Goal: Task Accomplishment & Management: Use online tool/utility

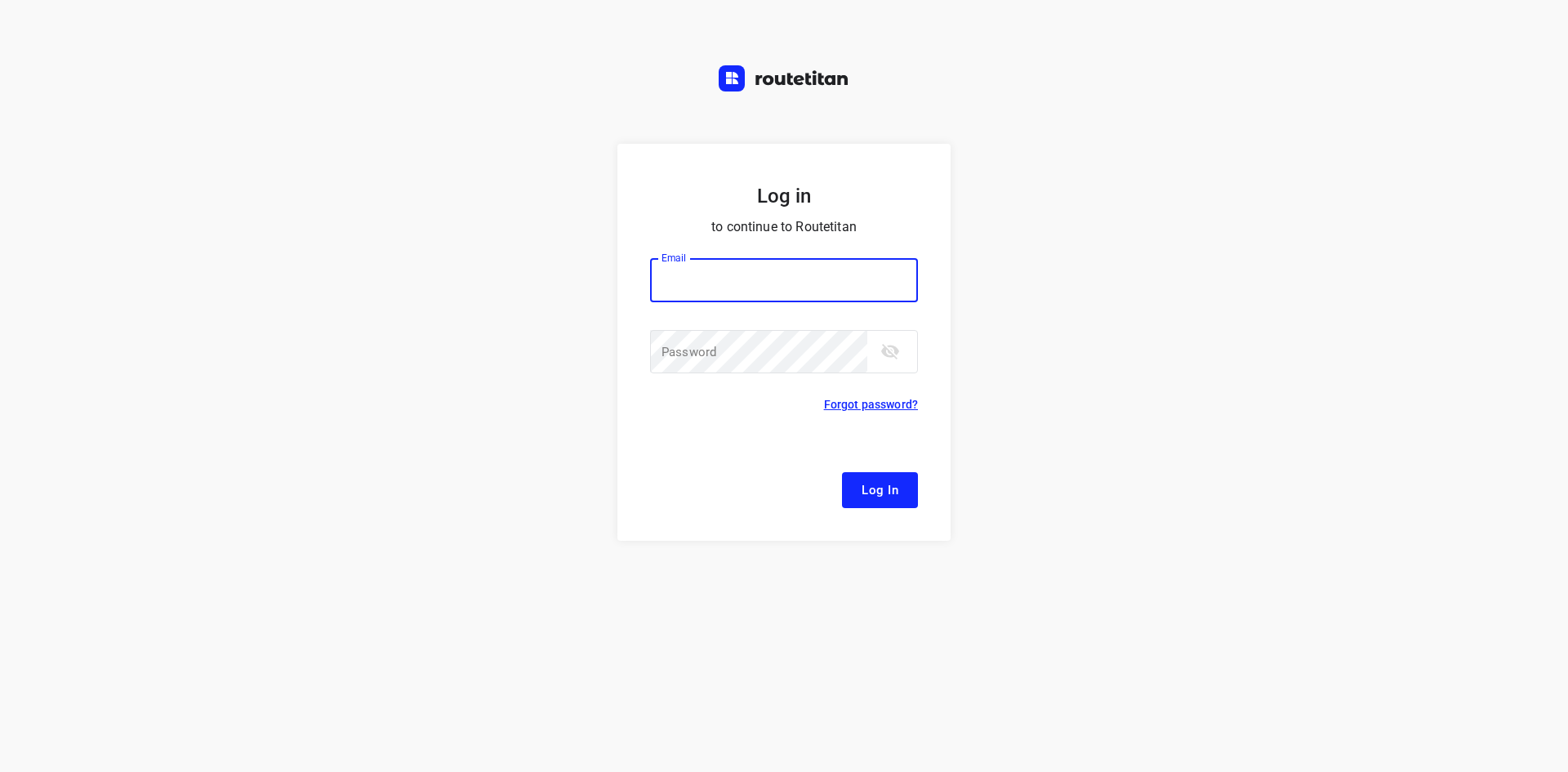
click at [842, 473] on button "Log In" at bounding box center [880, 490] width 76 height 36
type input "[EMAIL_ADDRESS][DOMAIN_NAME]"
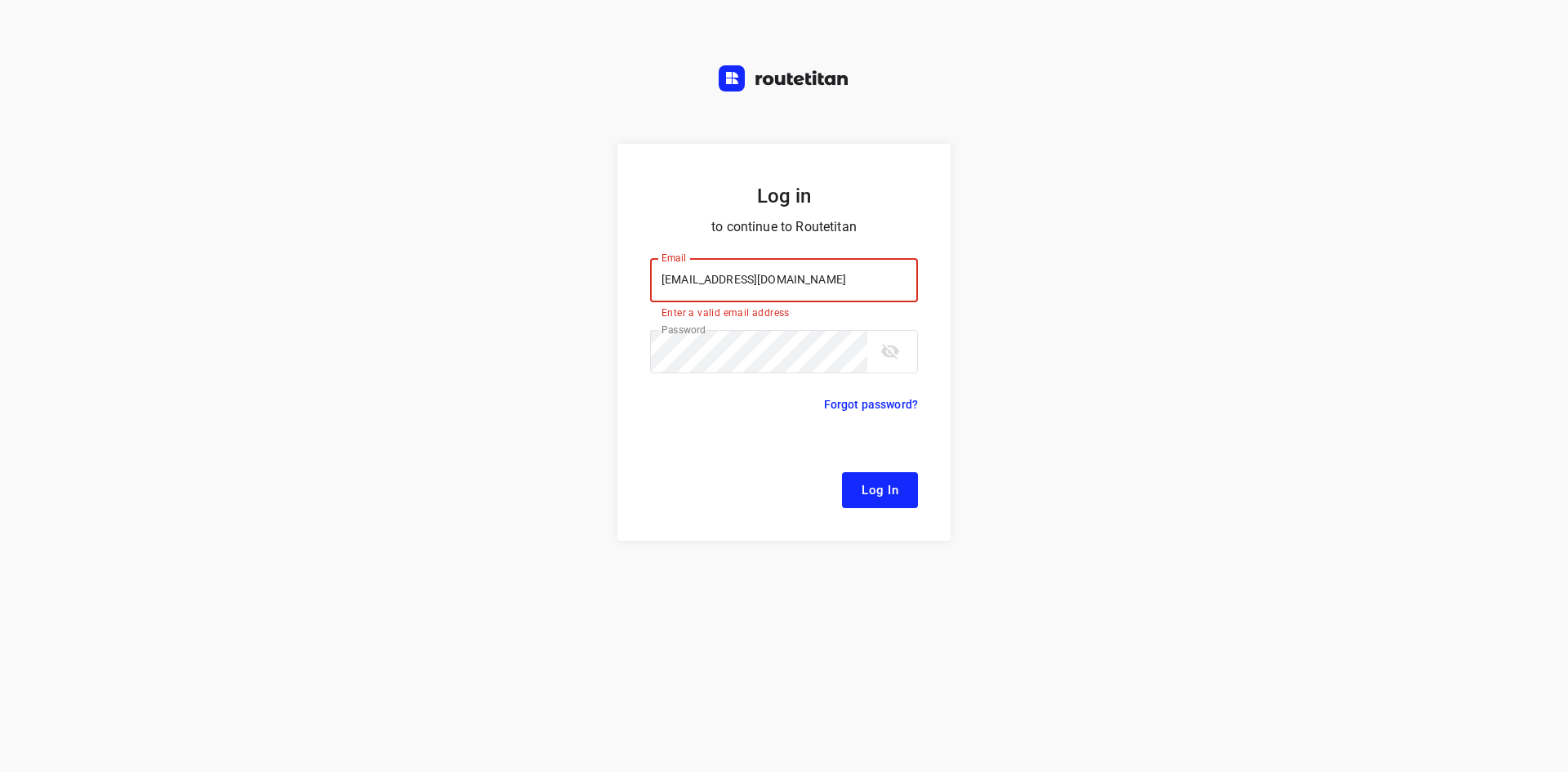
click at [860, 477] on button "Log In" at bounding box center [880, 490] width 76 height 36
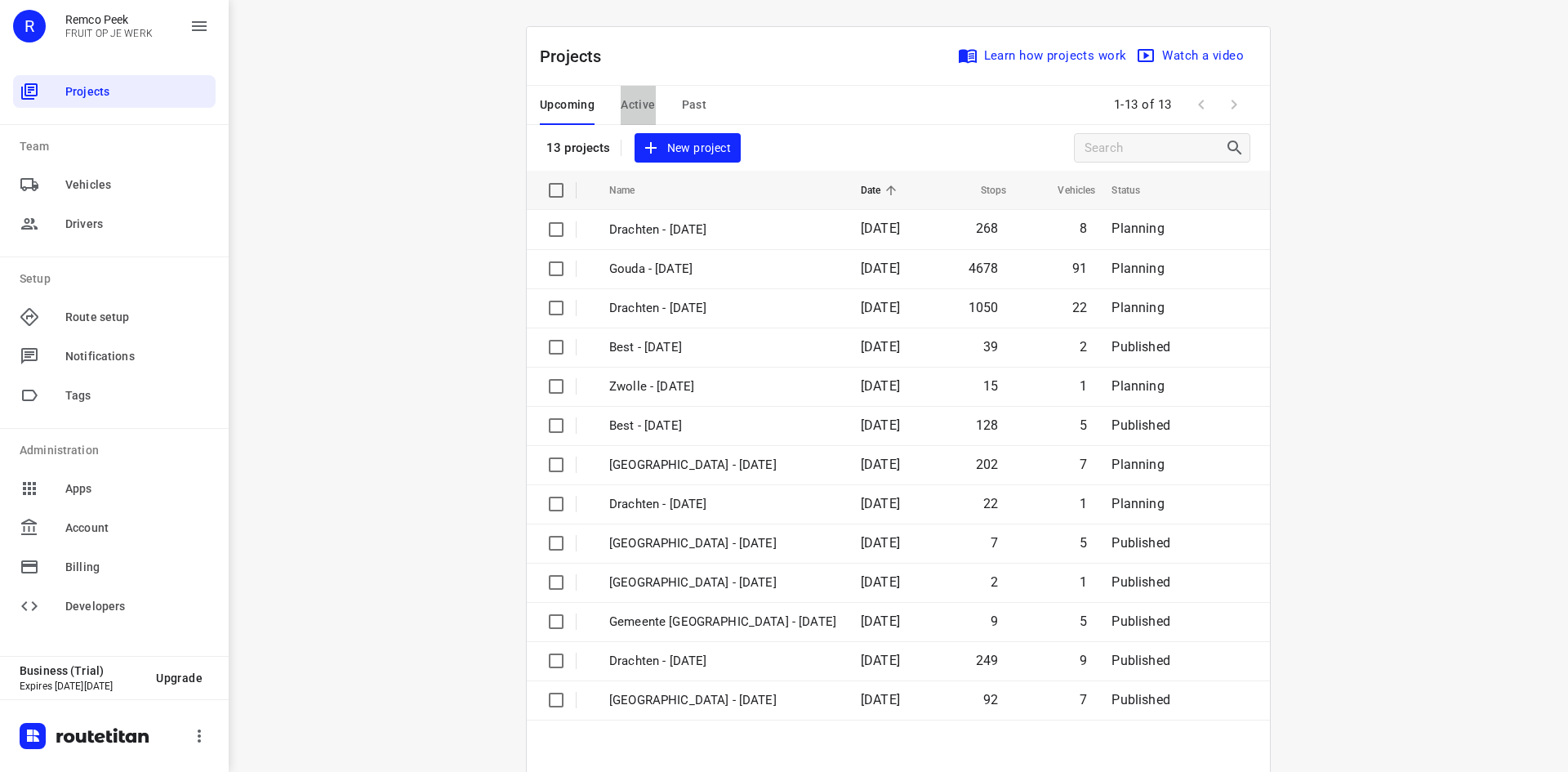
click at [621, 107] on span "Active" at bounding box center [637, 105] width 35 height 20
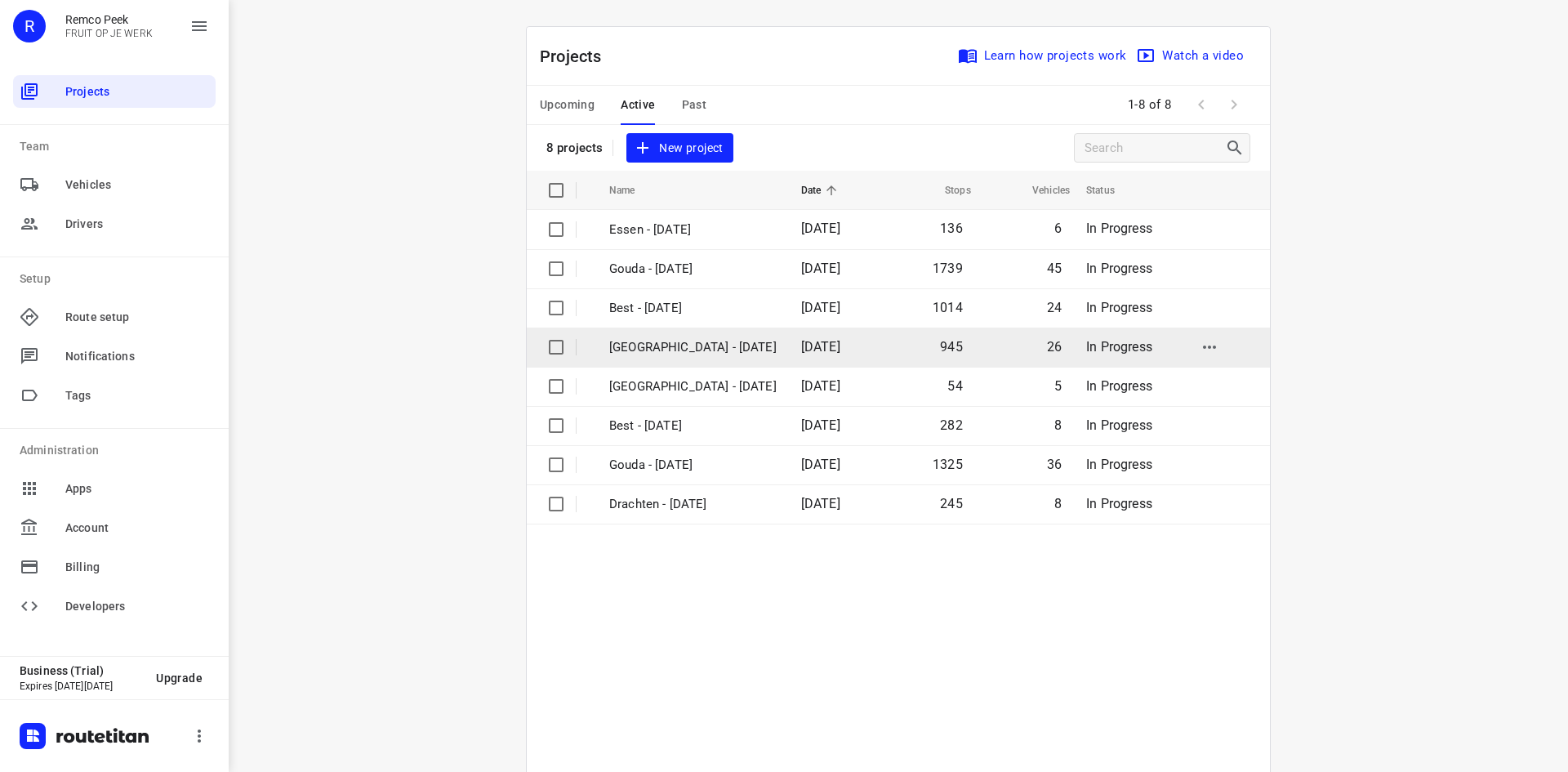
click at [637, 348] on p "[GEOGRAPHIC_DATA] - [DATE]" at bounding box center [693, 347] width 168 height 19
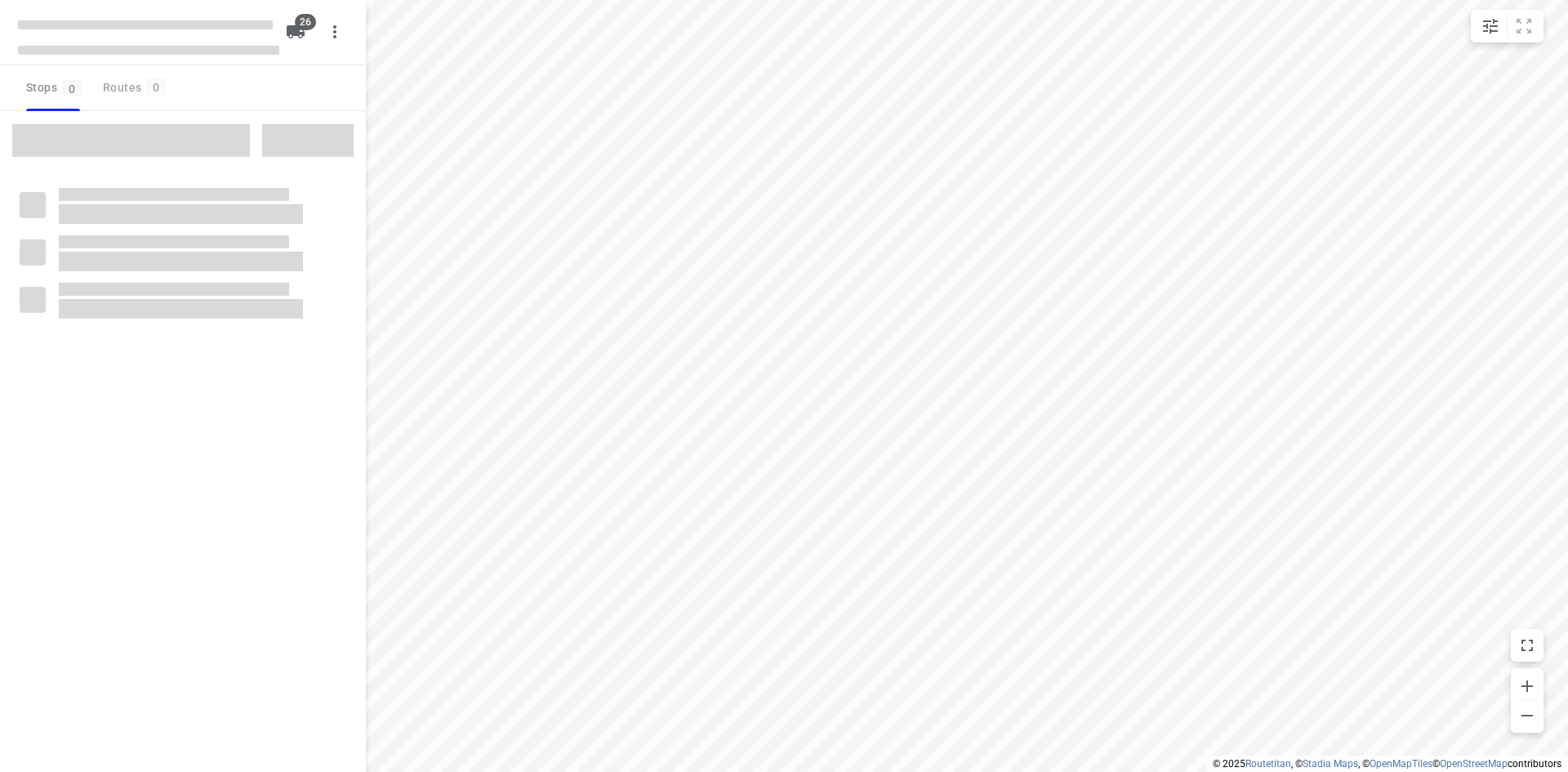
type input "distance"
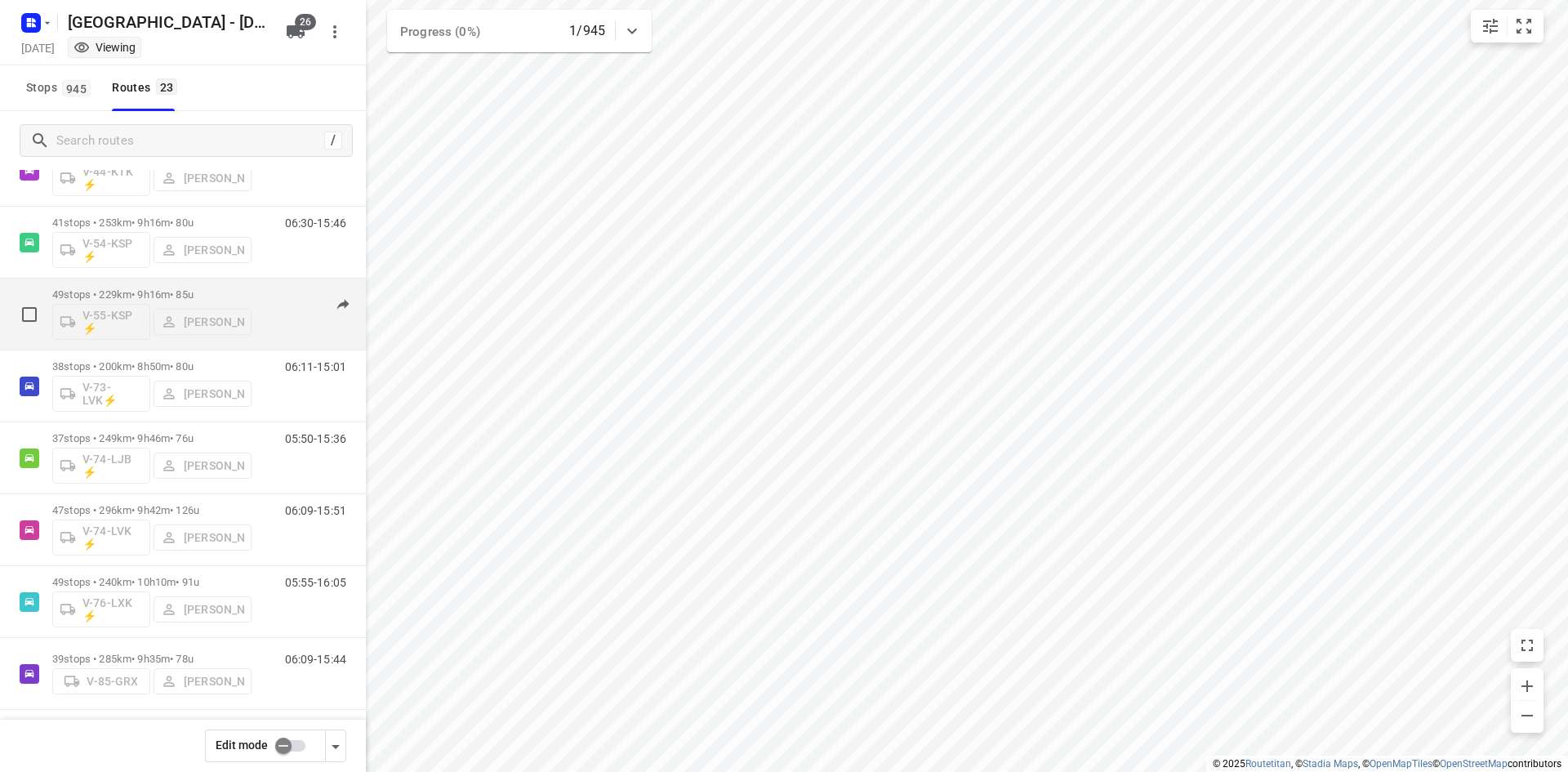
scroll to position [667, 0]
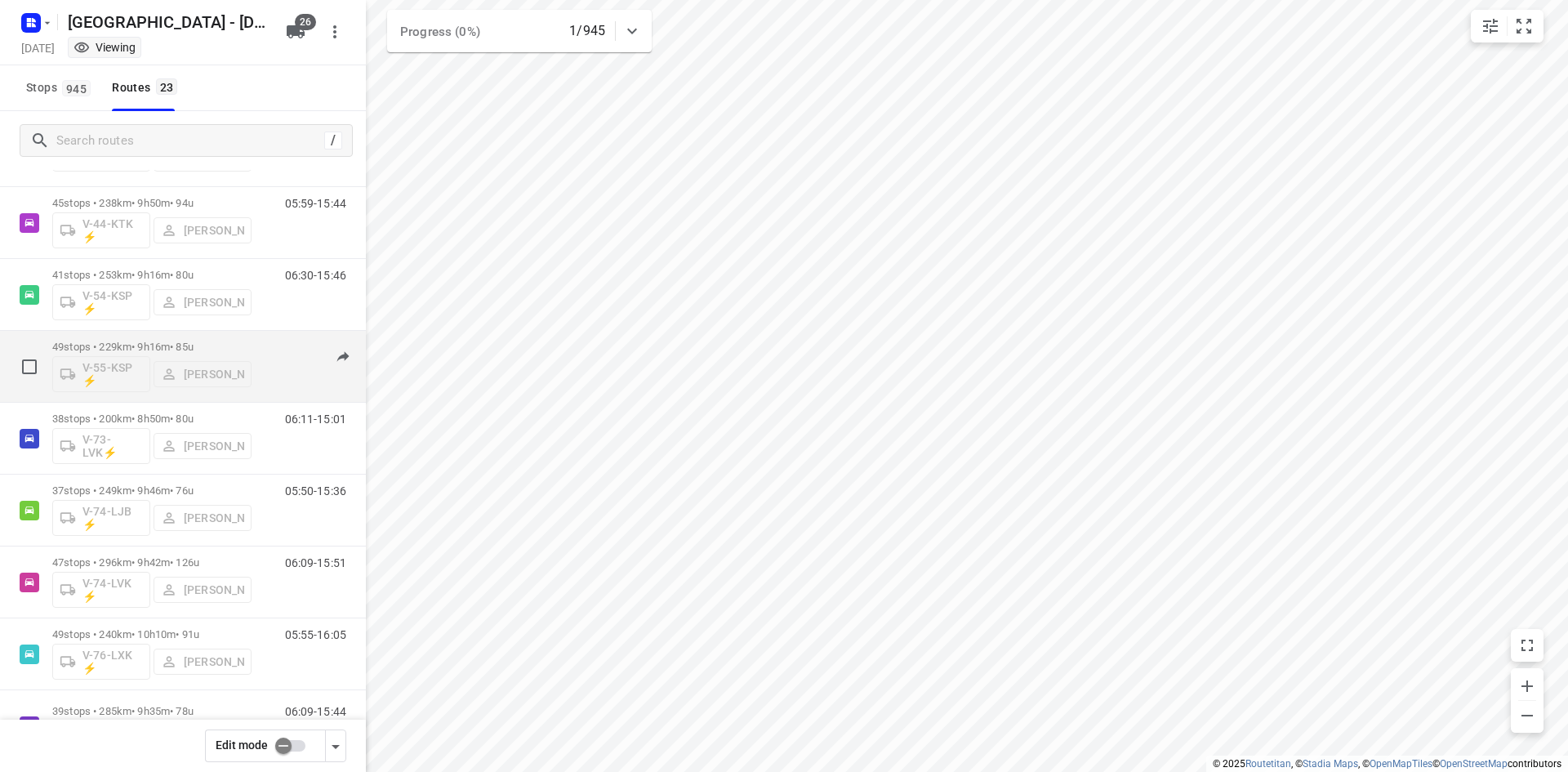
click at [149, 350] on p "49 stops • 229km • 9h16m • 85u" at bounding box center [152, 347] width 199 height 12
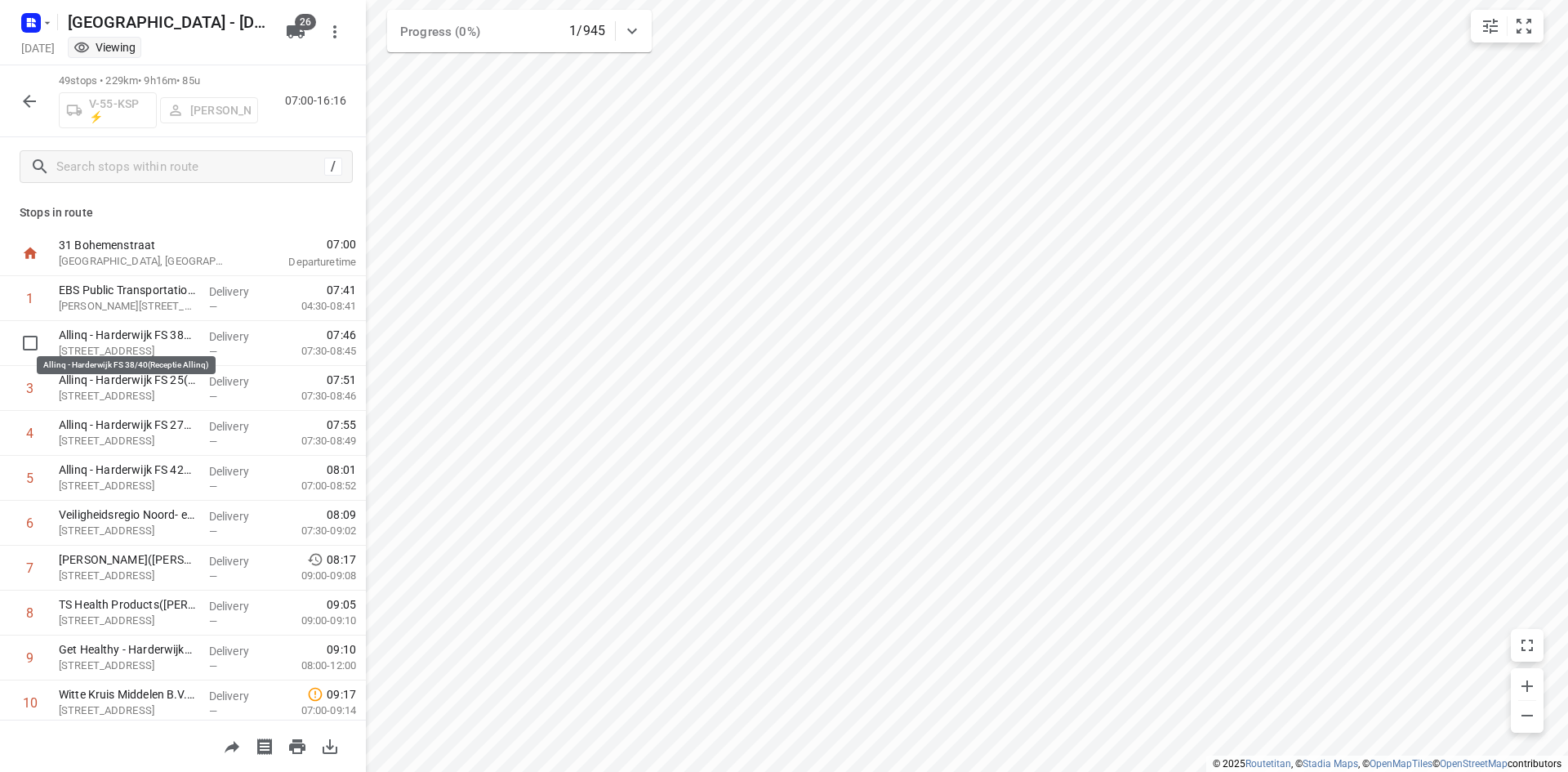
scroll to position [0, 0]
click at [26, 101] on icon "button" at bounding box center [29, 101] width 13 height 13
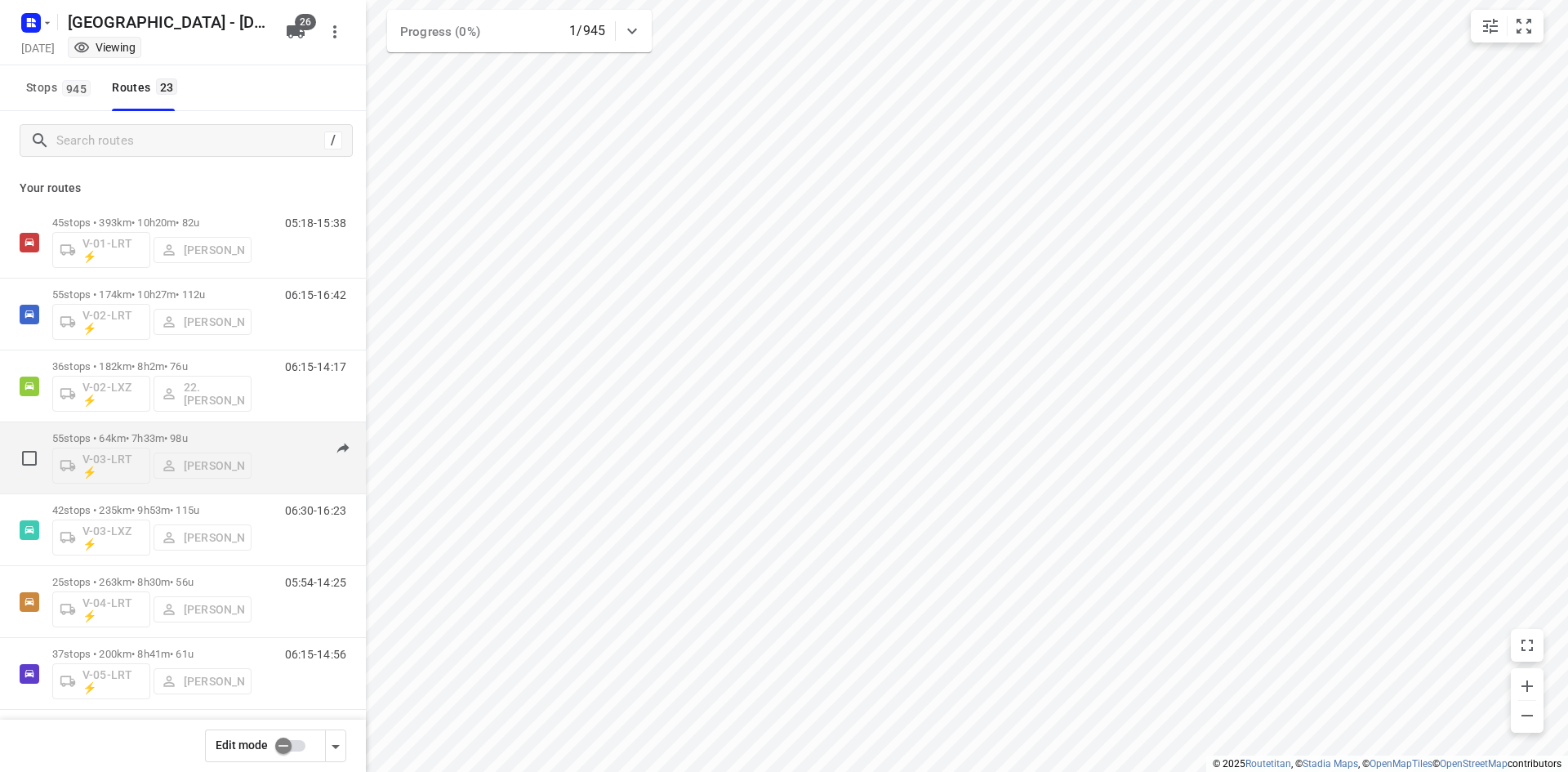
click at [294, 464] on div "07:00-14:32" at bounding box center [305, 462] width 82 height 60
click at [175, 431] on div "55 stops • 64km • 7h33m • 98u V-03-LRT ⚡ [PERSON_NAME]" at bounding box center [152, 458] width 199 height 68
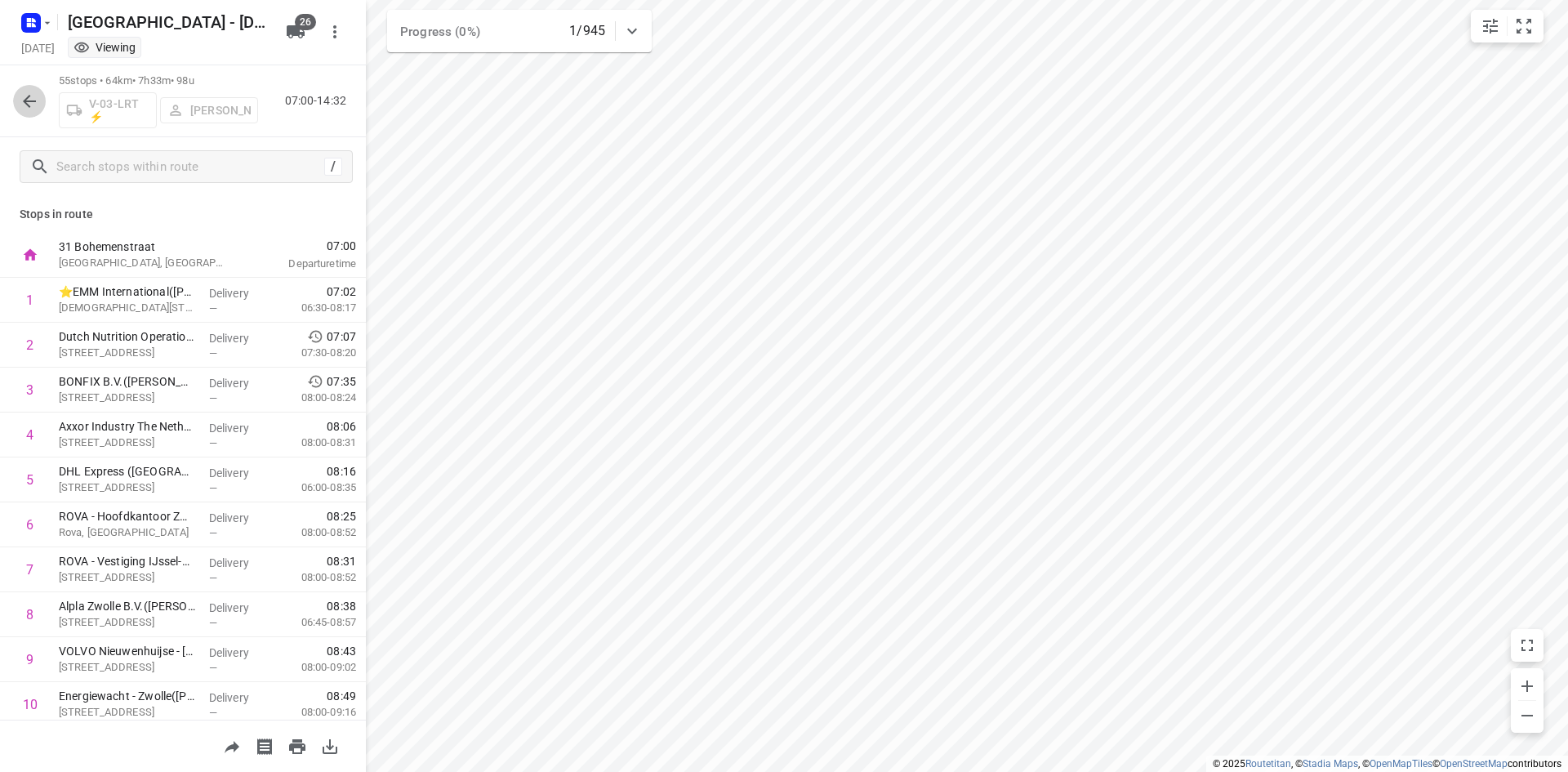
click at [31, 97] on icon "button" at bounding box center [29, 101] width 20 height 20
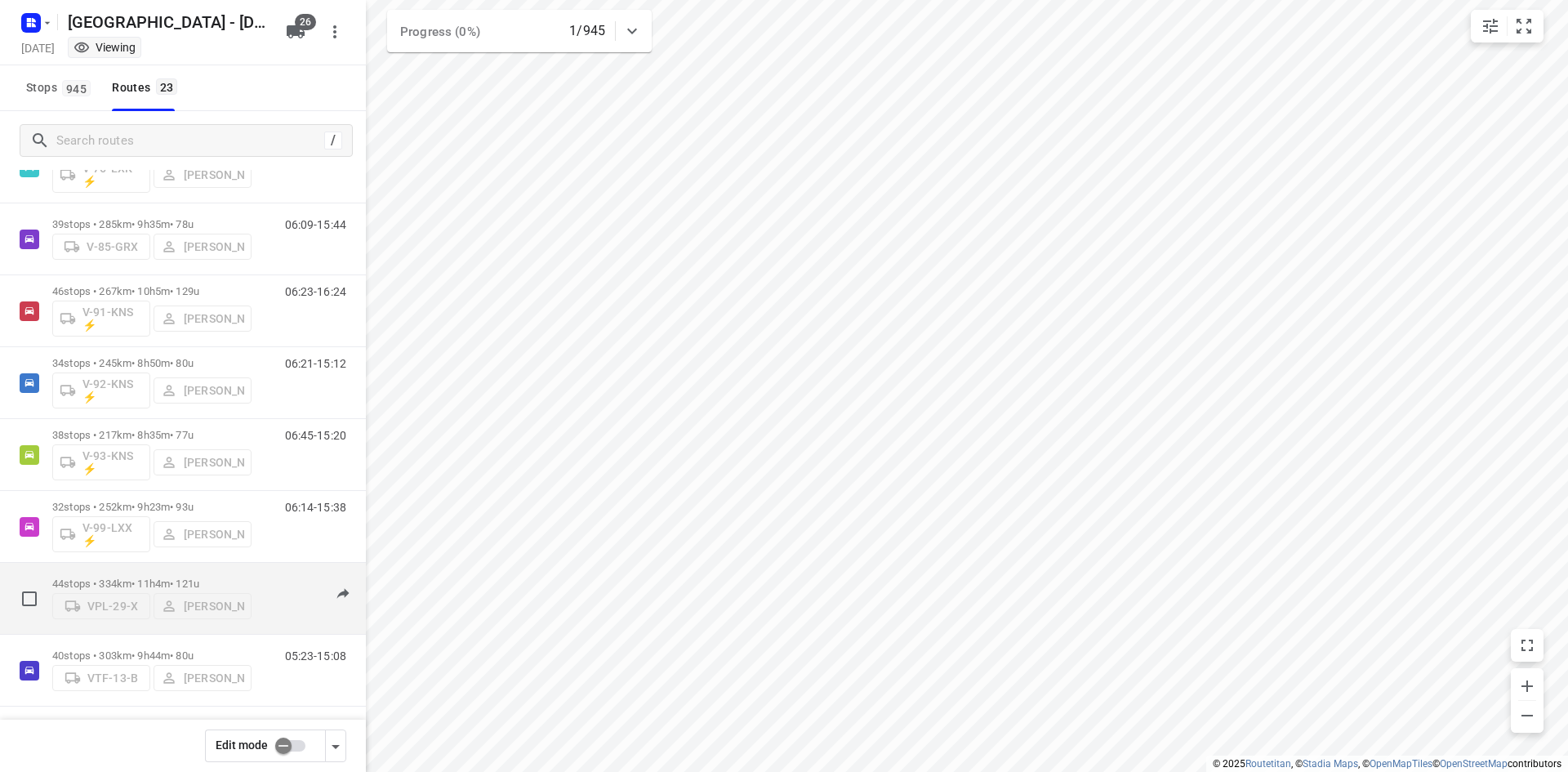
scroll to position [1158, 0]
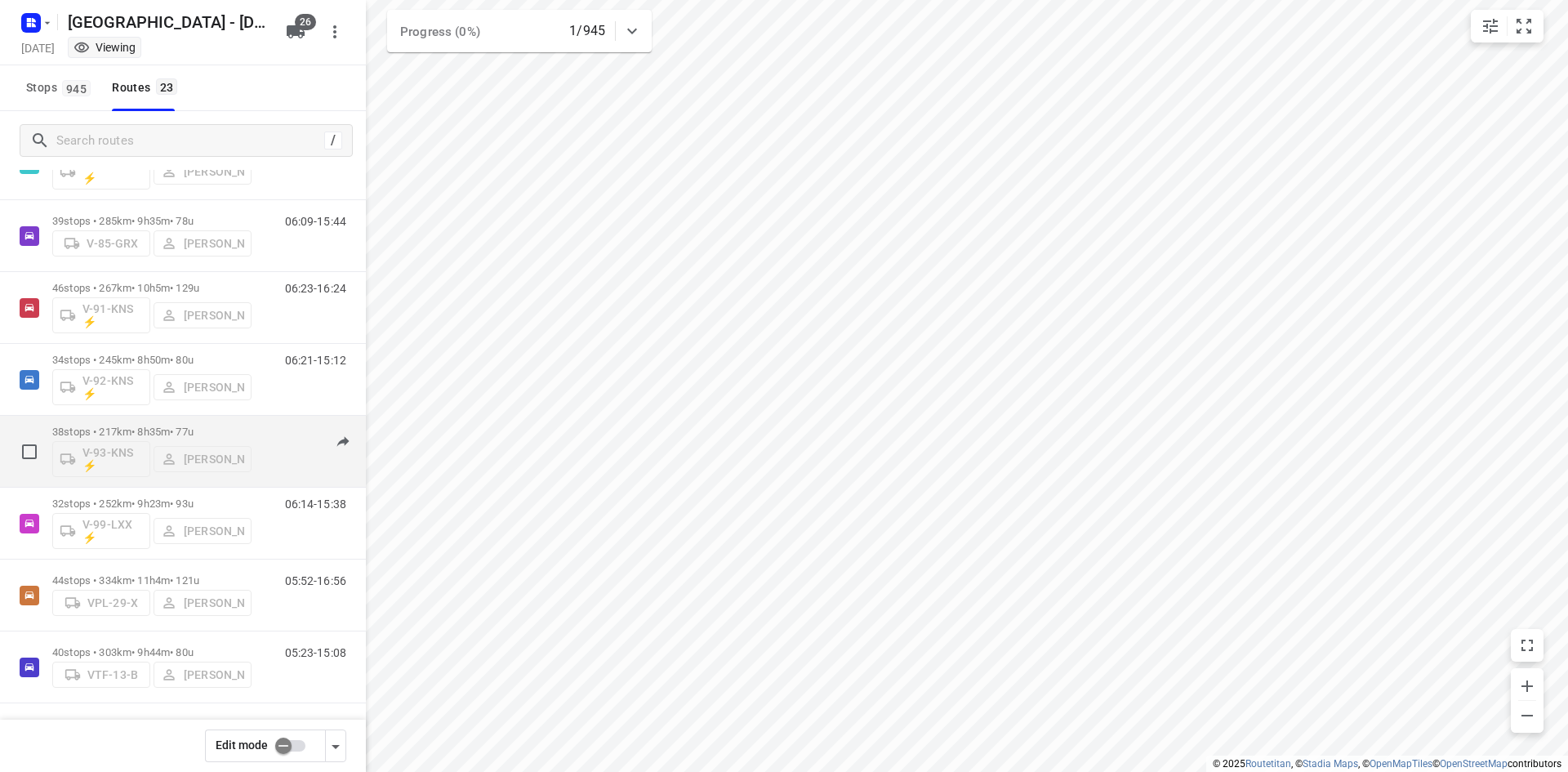
click at [280, 455] on div "06:45-15:20" at bounding box center [305, 455] width 82 height 60
click at [281, 441] on div "06:45-15:20" at bounding box center [305, 455] width 82 height 60
click at [133, 428] on p "38 stops • 217km • 8h35m • 77u" at bounding box center [152, 432] width 199 height 12
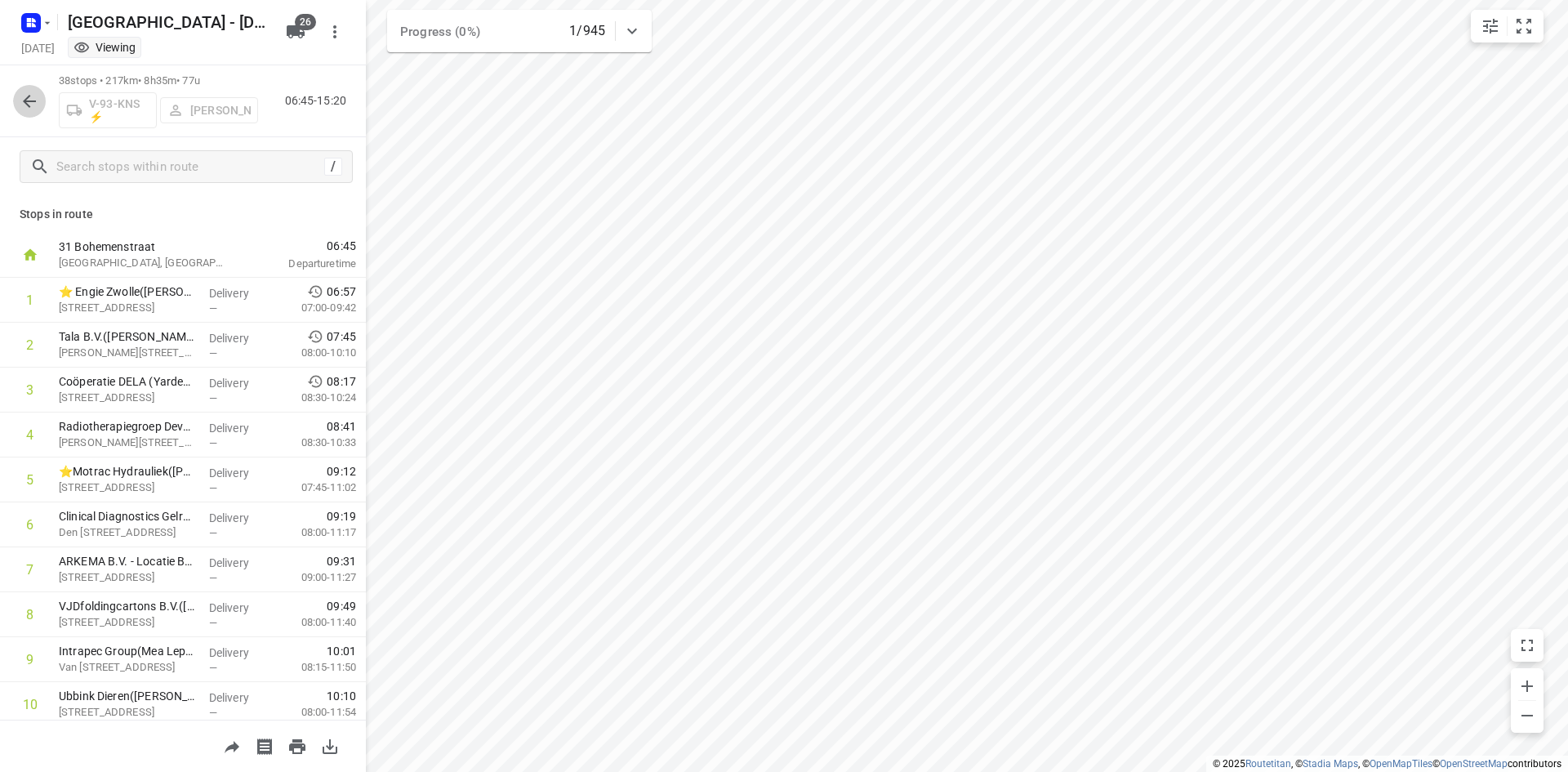
click at [24, 94] on icon "button" at bounding box center [29, 101] width 20 height 20
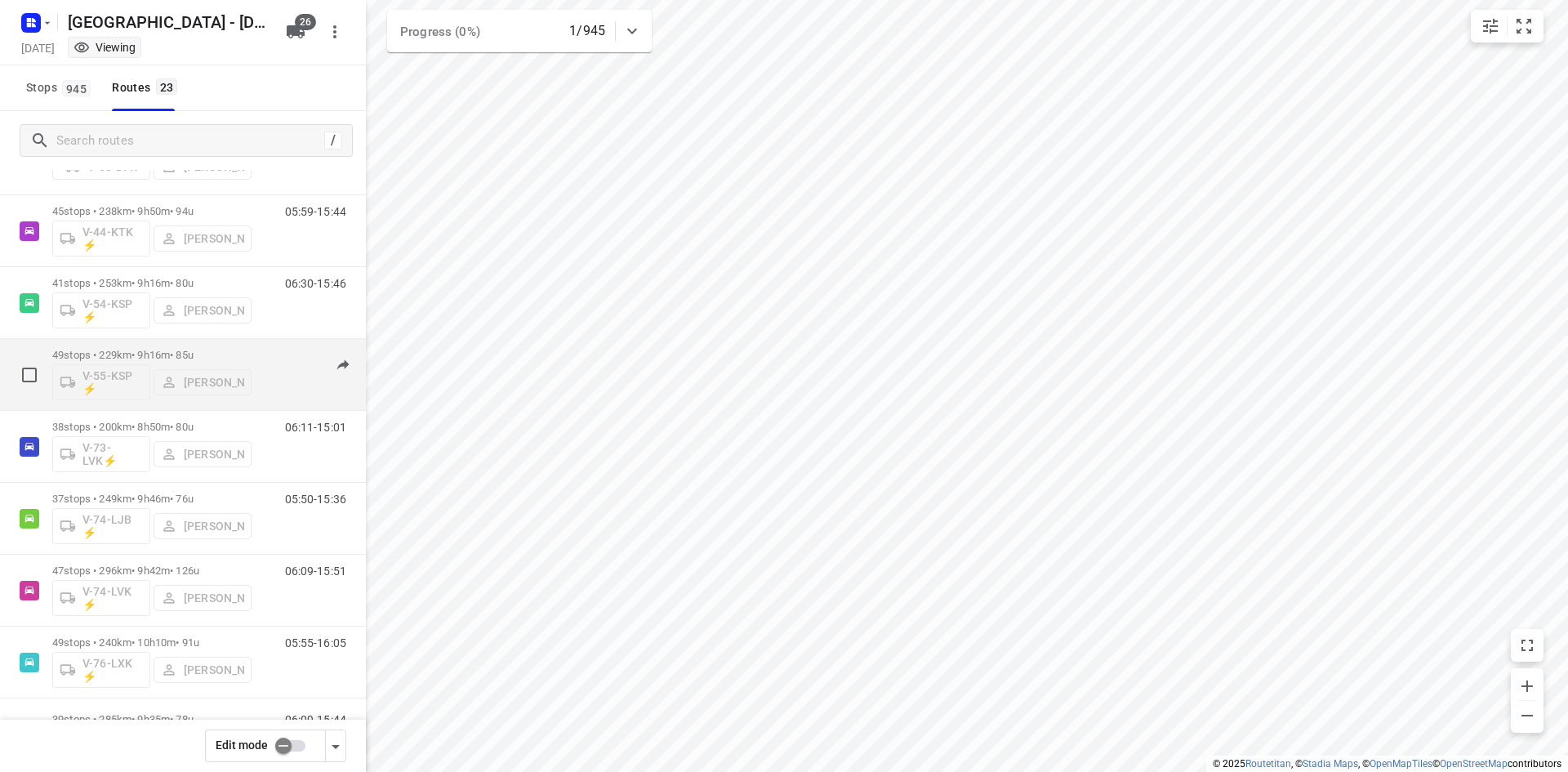
scroll to position [654, 0]
click at [162, 354] on p "49 stops • 229km • 9h16m • 85u" at bounding box center [152, 360] width 199 height 12
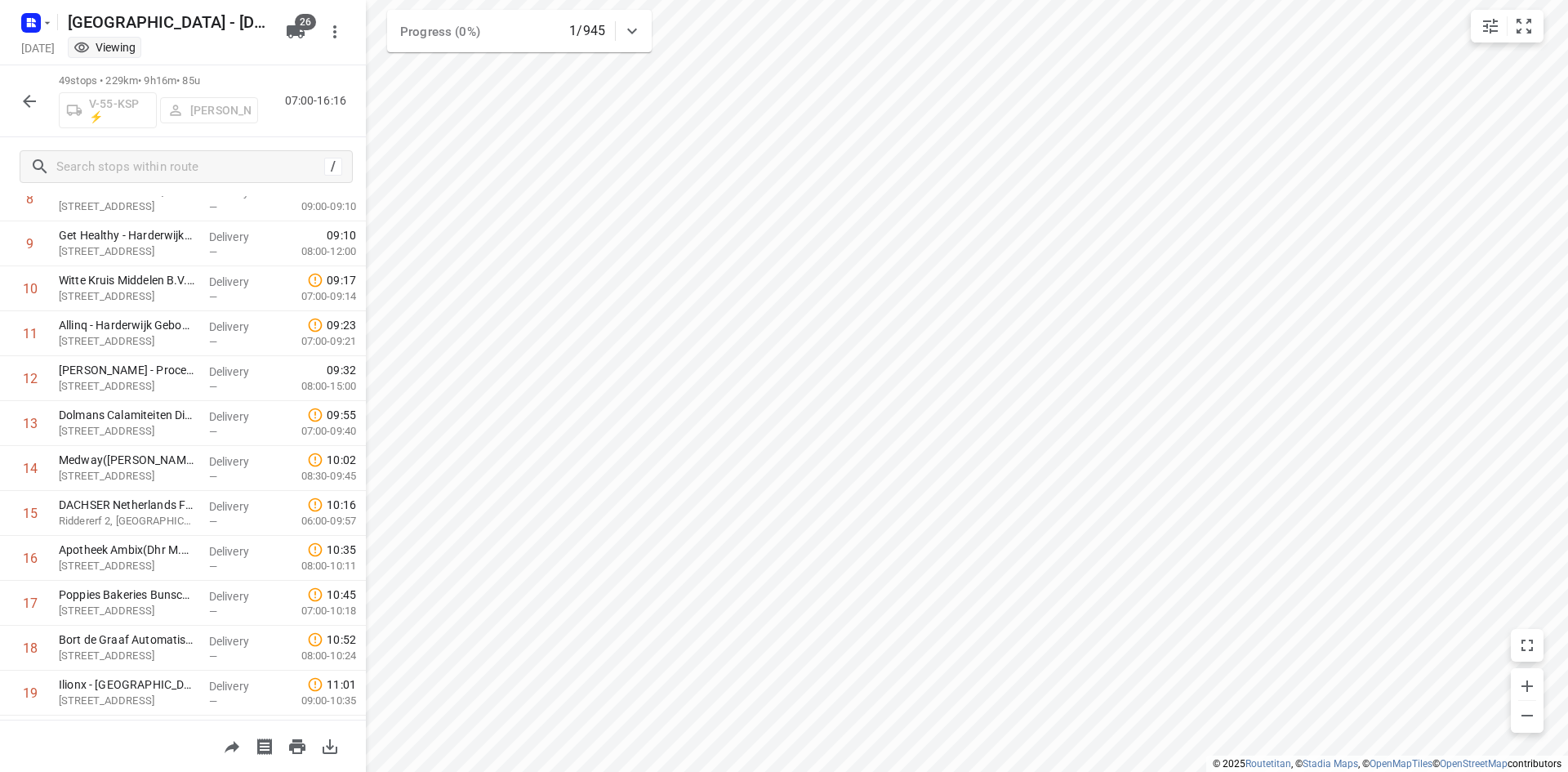
scroll to position [0, 0]
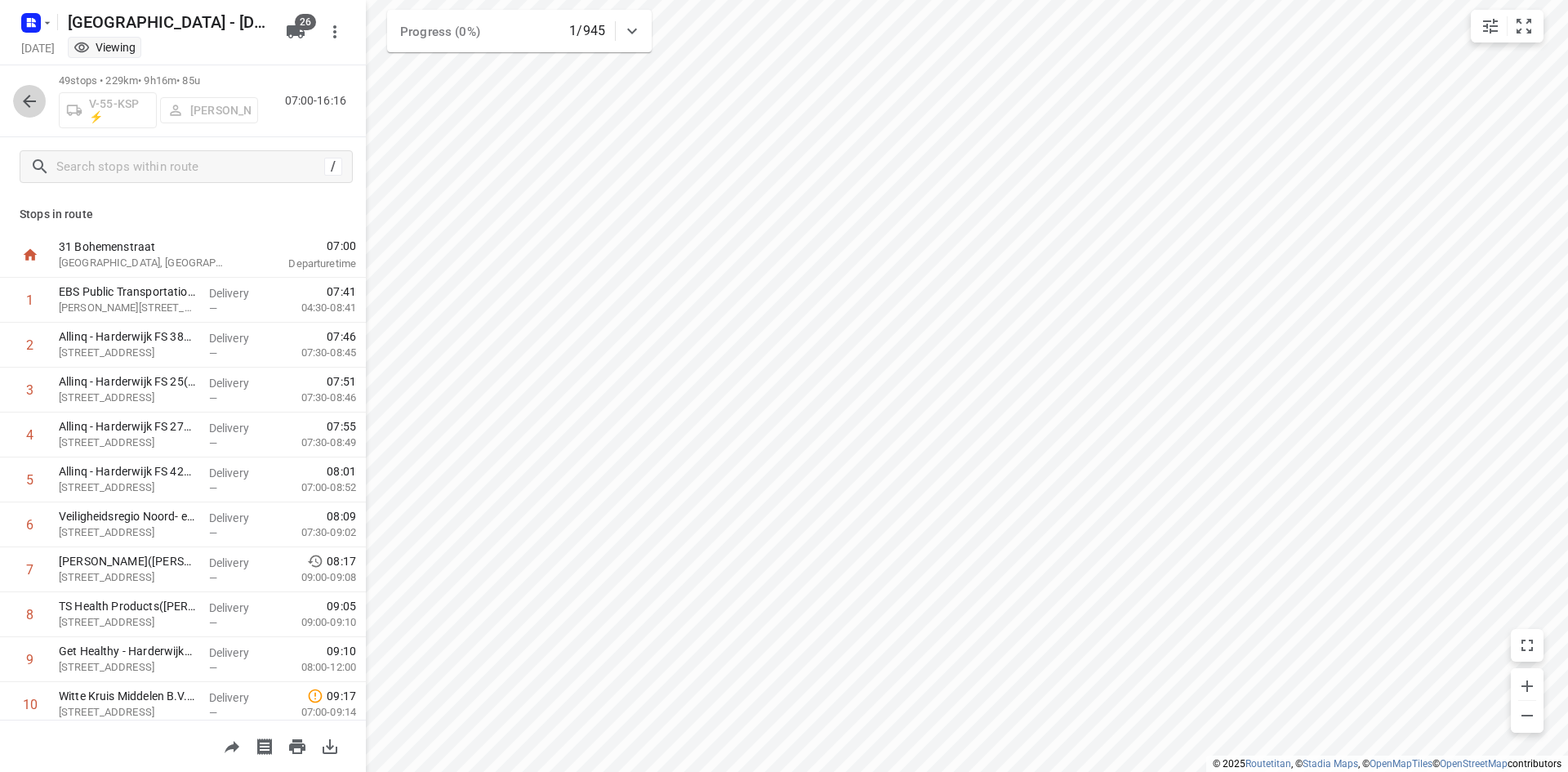
click at [21, 103] on icon "button" at bounding box center [29, 101] width 20 height 20
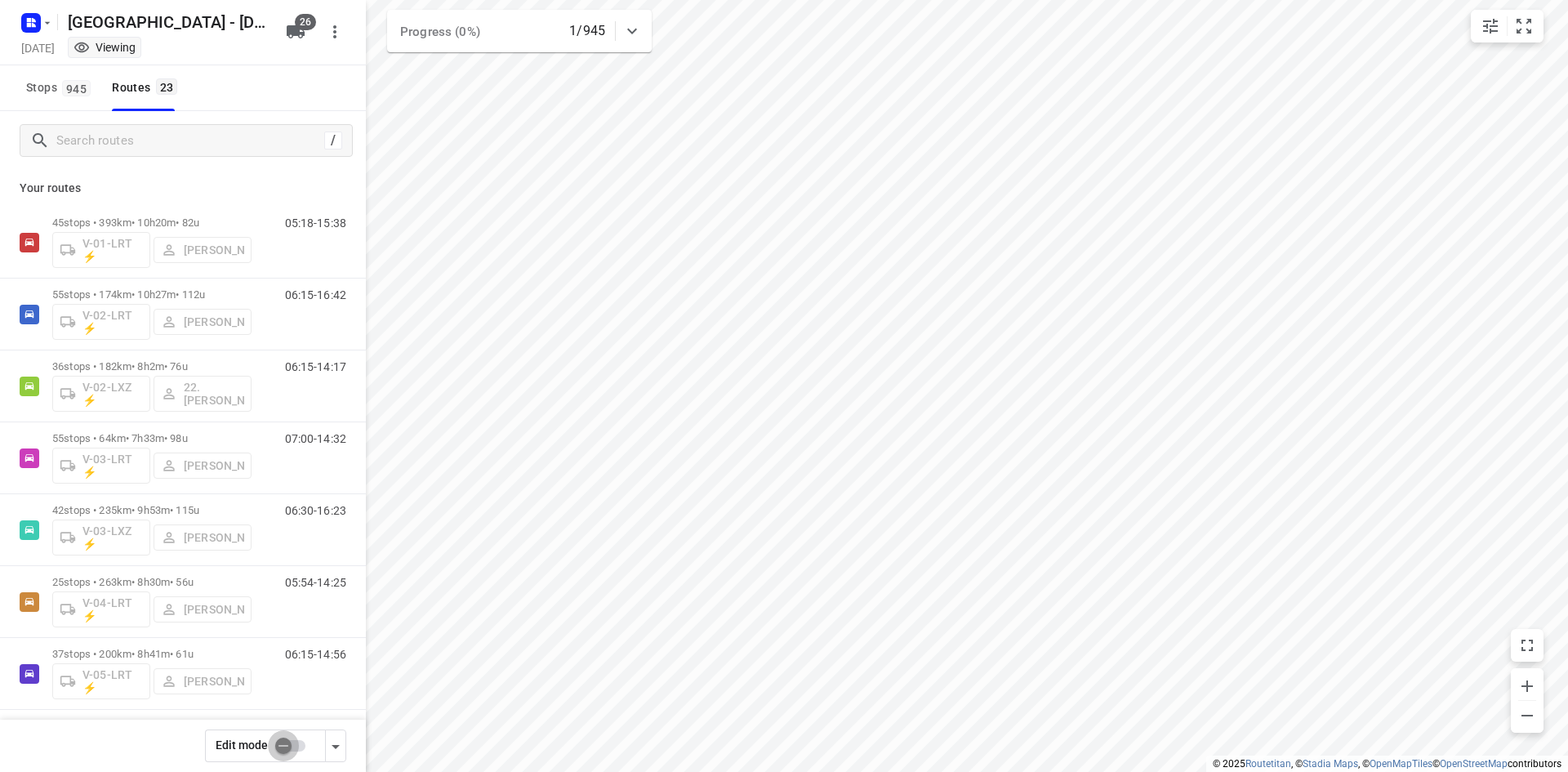
click at [291, 742] on input "checkbox" at bounding box center [283, 745] width 93 height 31
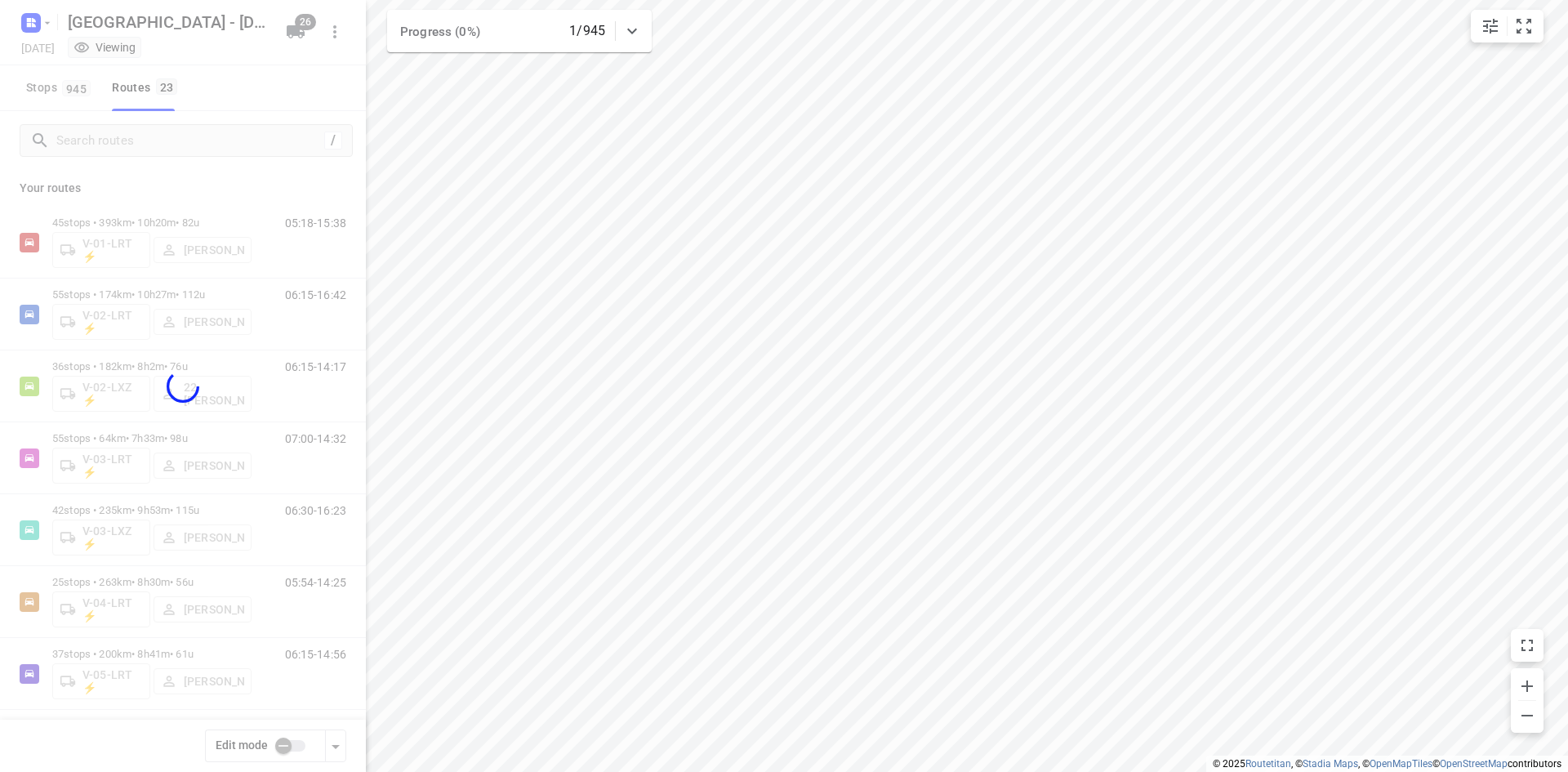
checkbox input "true"
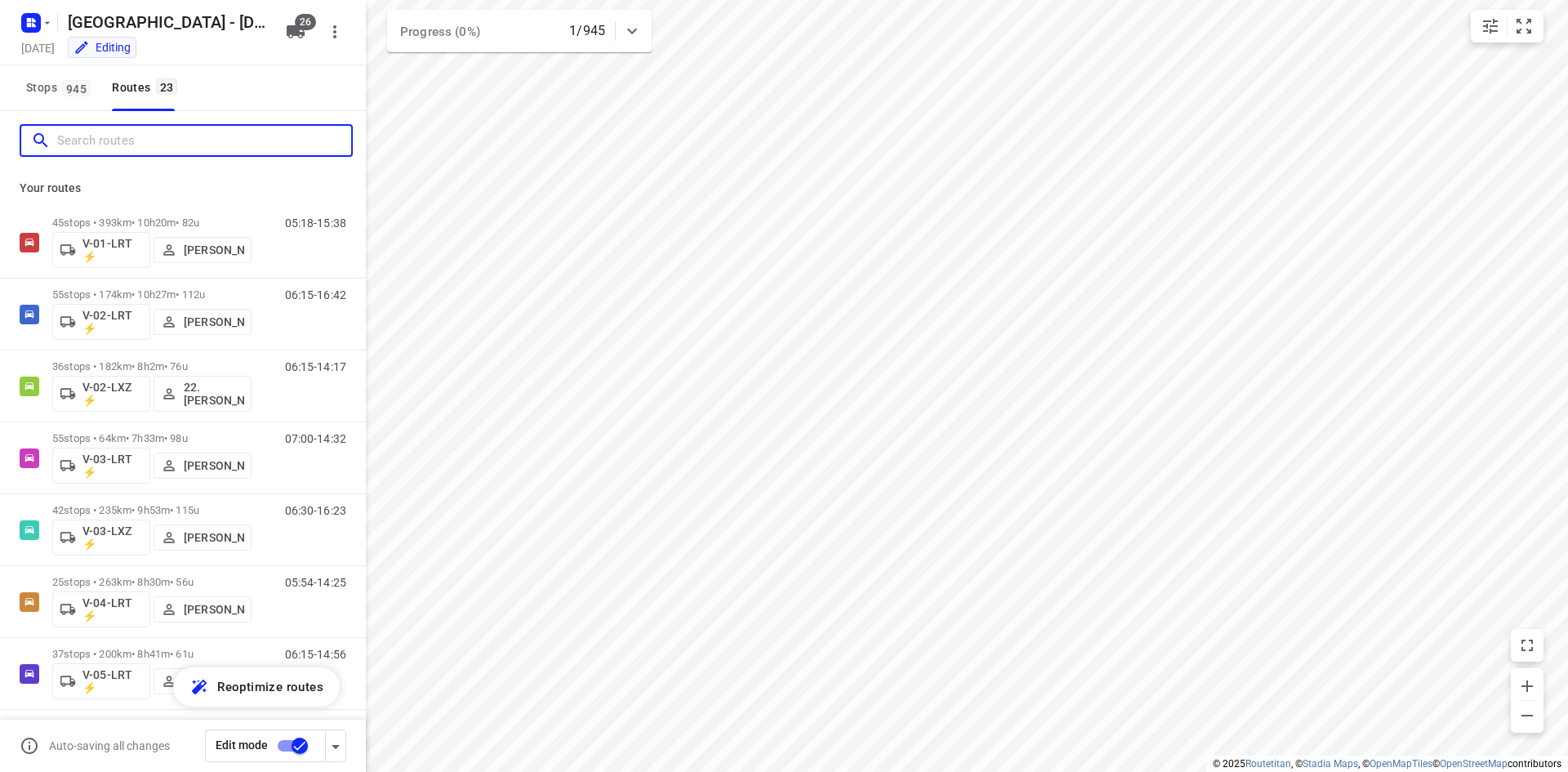
click at [106, 138] on input "Search routes" at bounding box center [203, 140] width 294 height 26
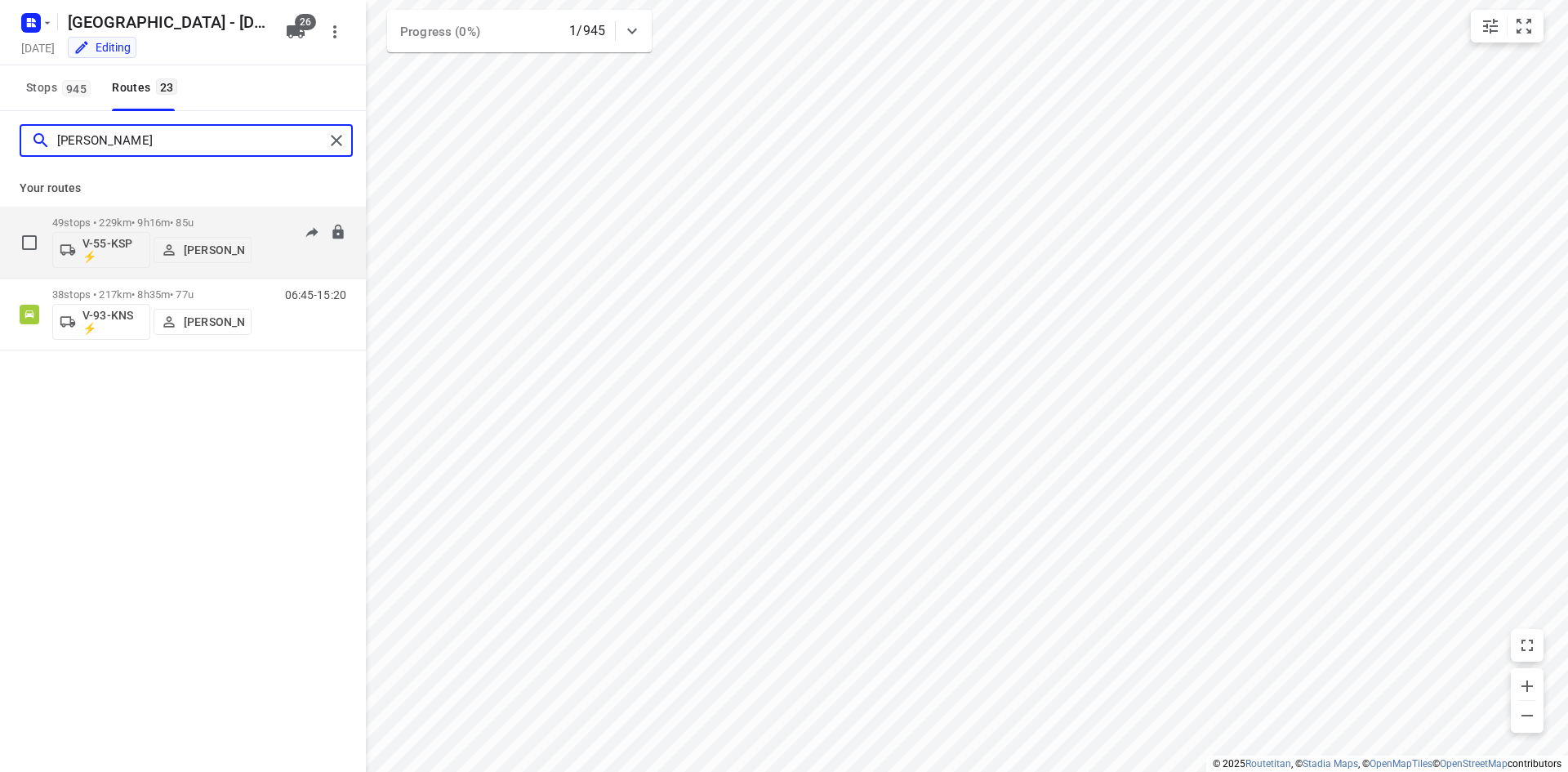
type input "[PERSON_NAME]"
click at [193, 247] on p "[PERSON_NAME]" at bounding box center [214, 250] width 60 height 13
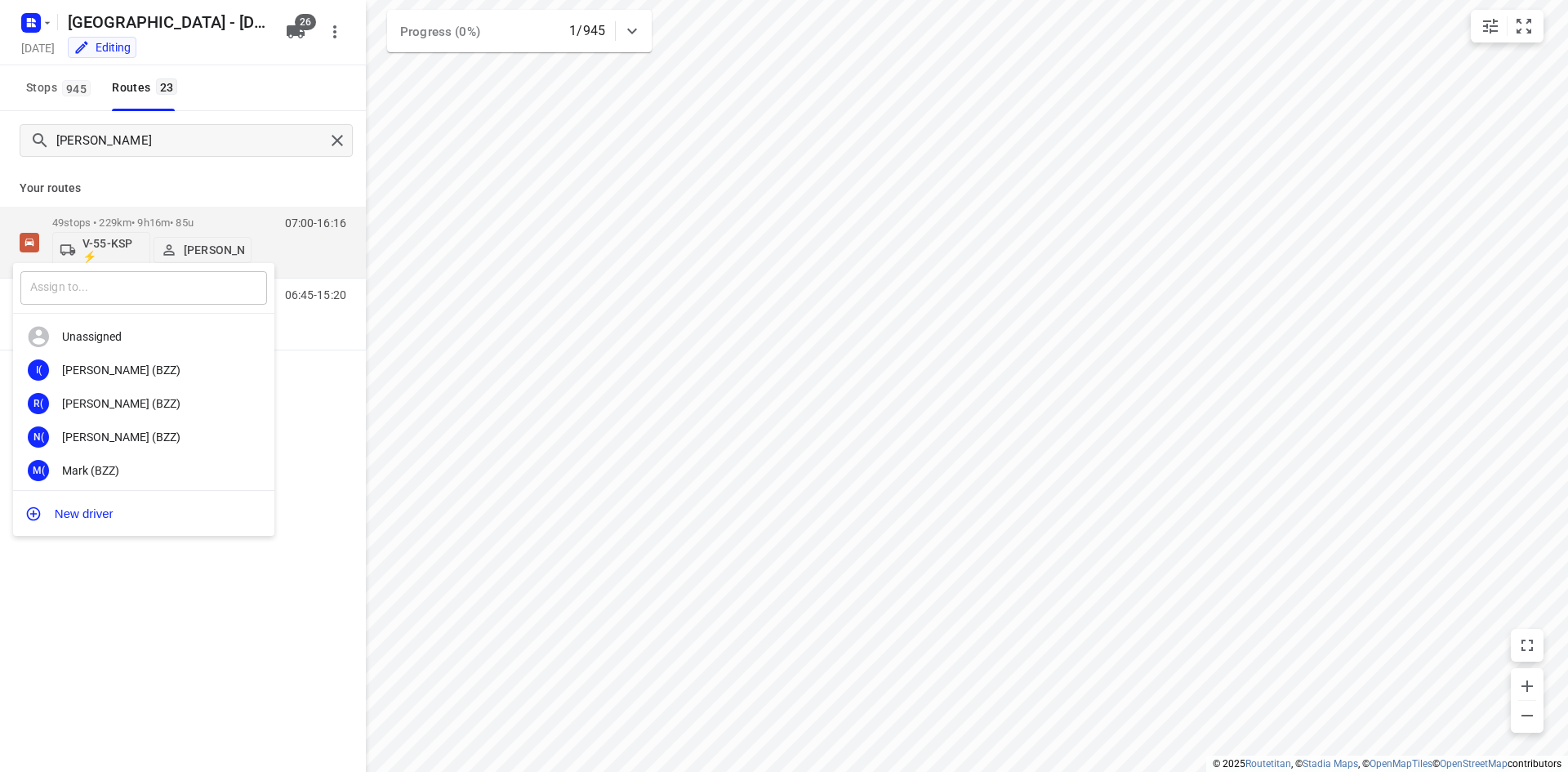
drag, startPoint x: 96, startPoint y: 290, endPoint x: 96, endPoint y: 276, distance: 14.0
click at [96, 282] on input "text" at bounding box center [144, 288] width 247 height 34
type input "t"
type input "tom"
click at [117, 472] on div "[PERSON_NAME]" at bounding box center [147, 470] width 171 height 13
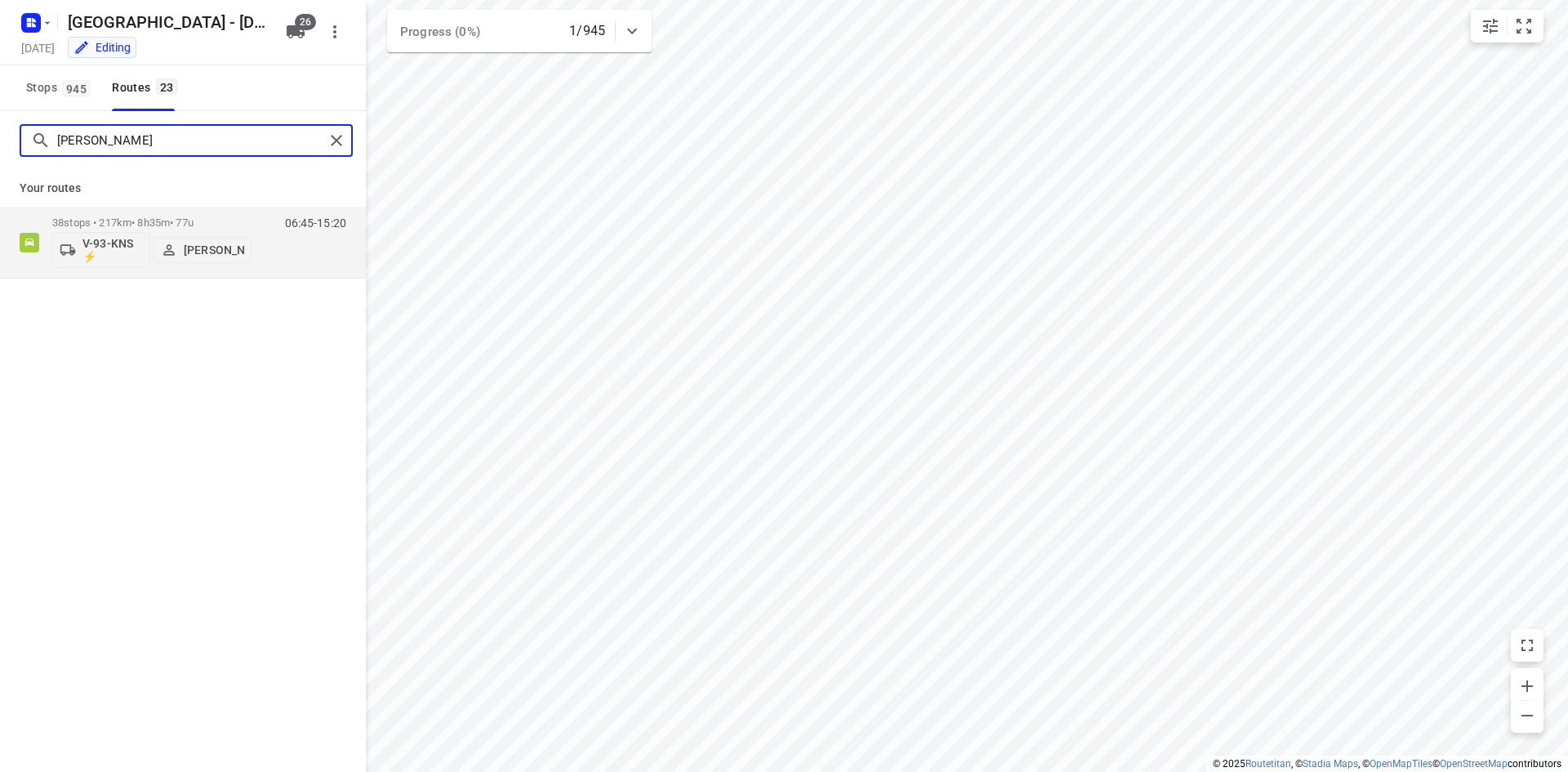
drag, startPoint x: 99, startPoint y: 138, endPoint x: 44, endPoint y: 144, distance: 55.3
click at [44, 145] on div "[PERSON_NAME]" at bounding box center [178, 140] width 293 height 26
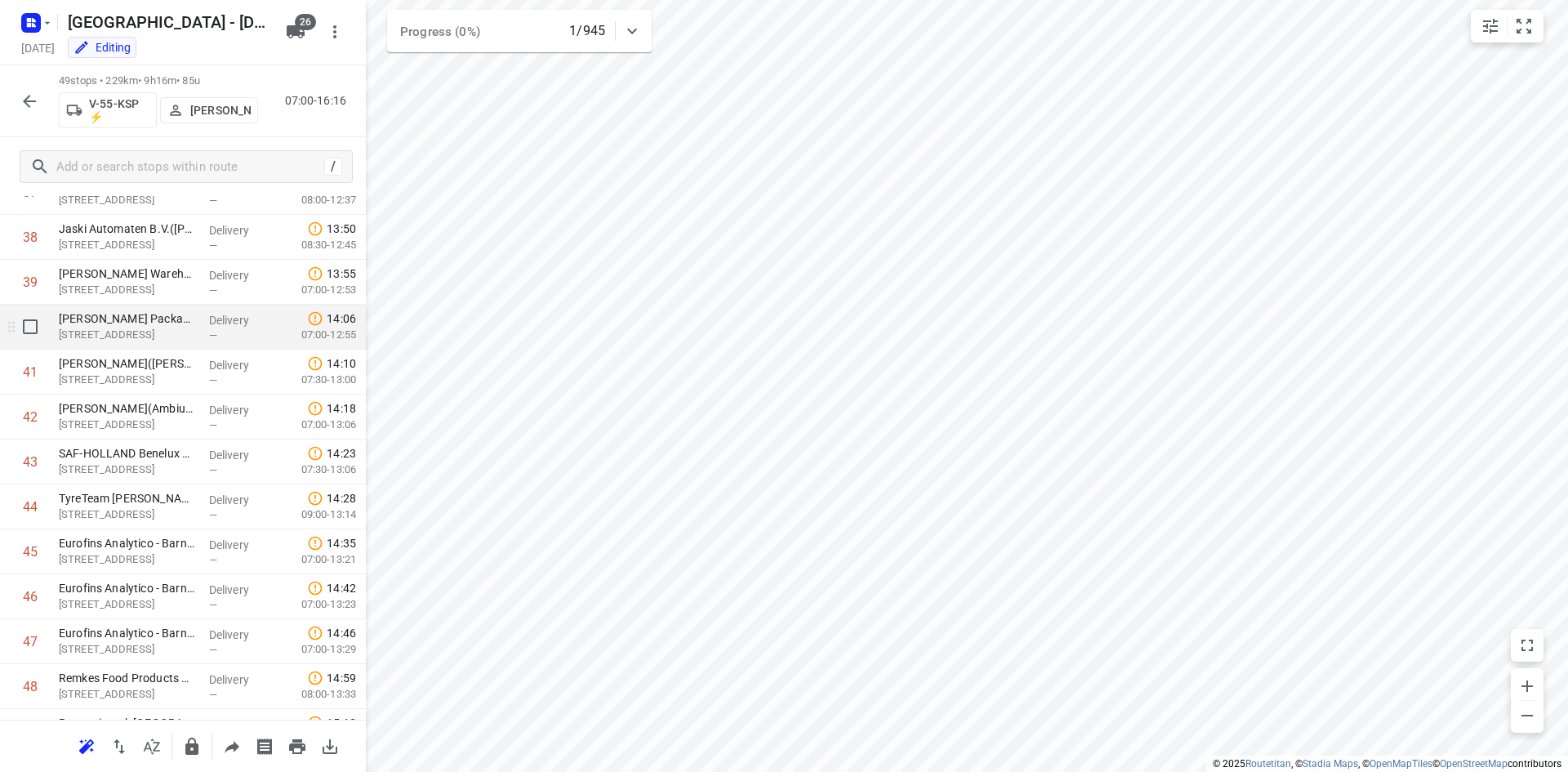
scroll to position [1805, 0]
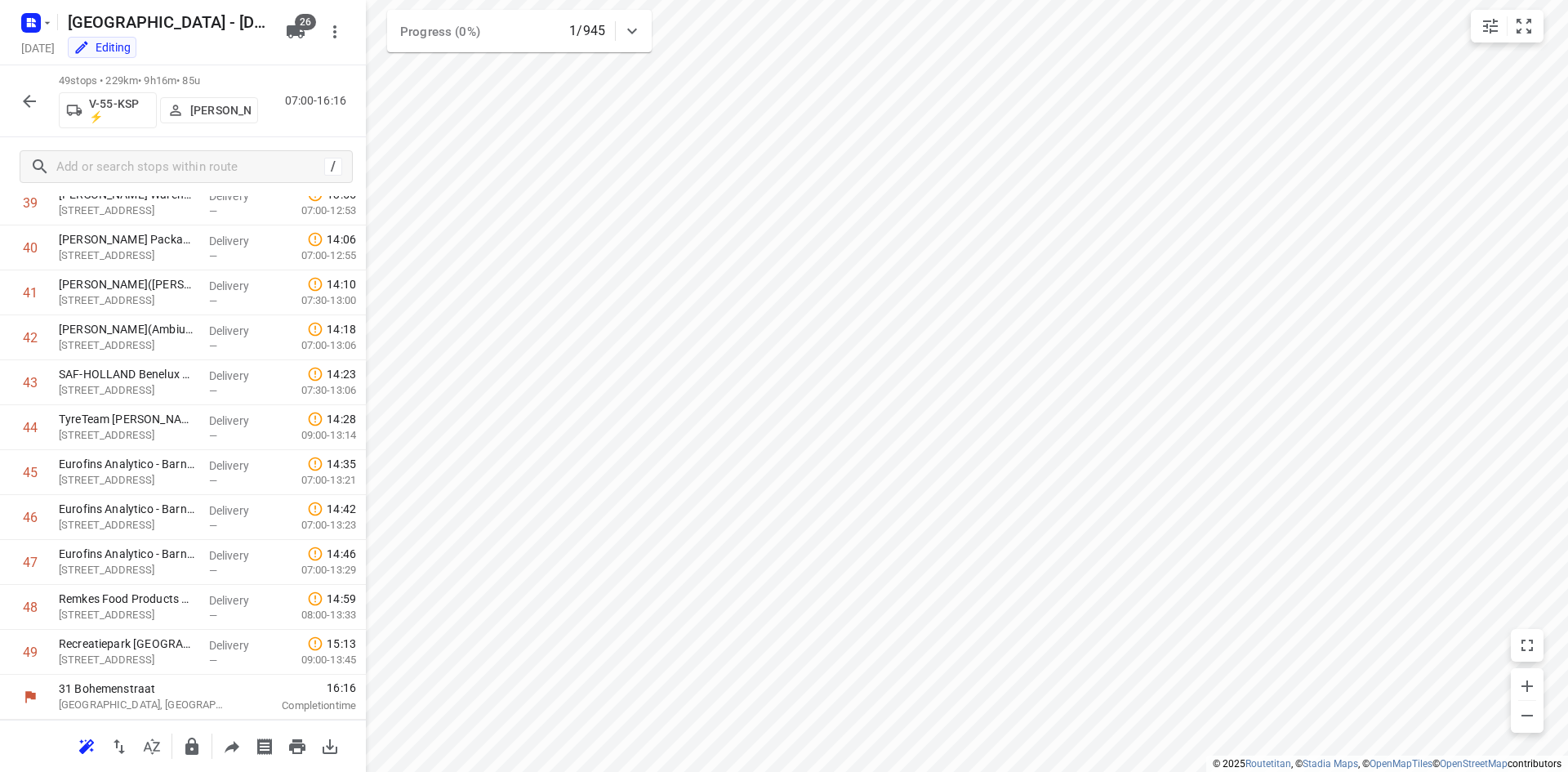
click at [25, 93] on icon "button" at bounding box center [29, 101] width 20 height 20
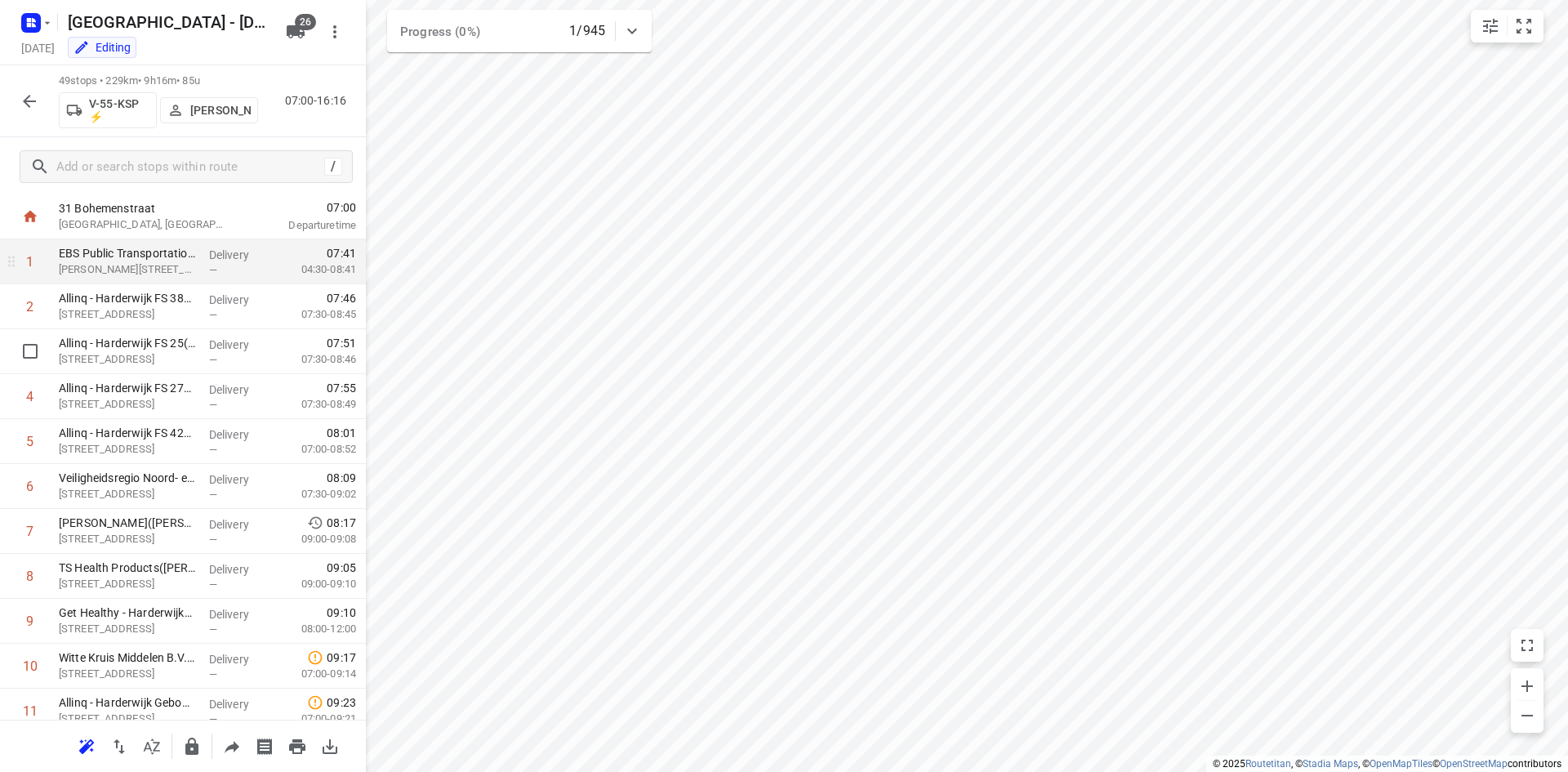
scroll to position [0, 0]
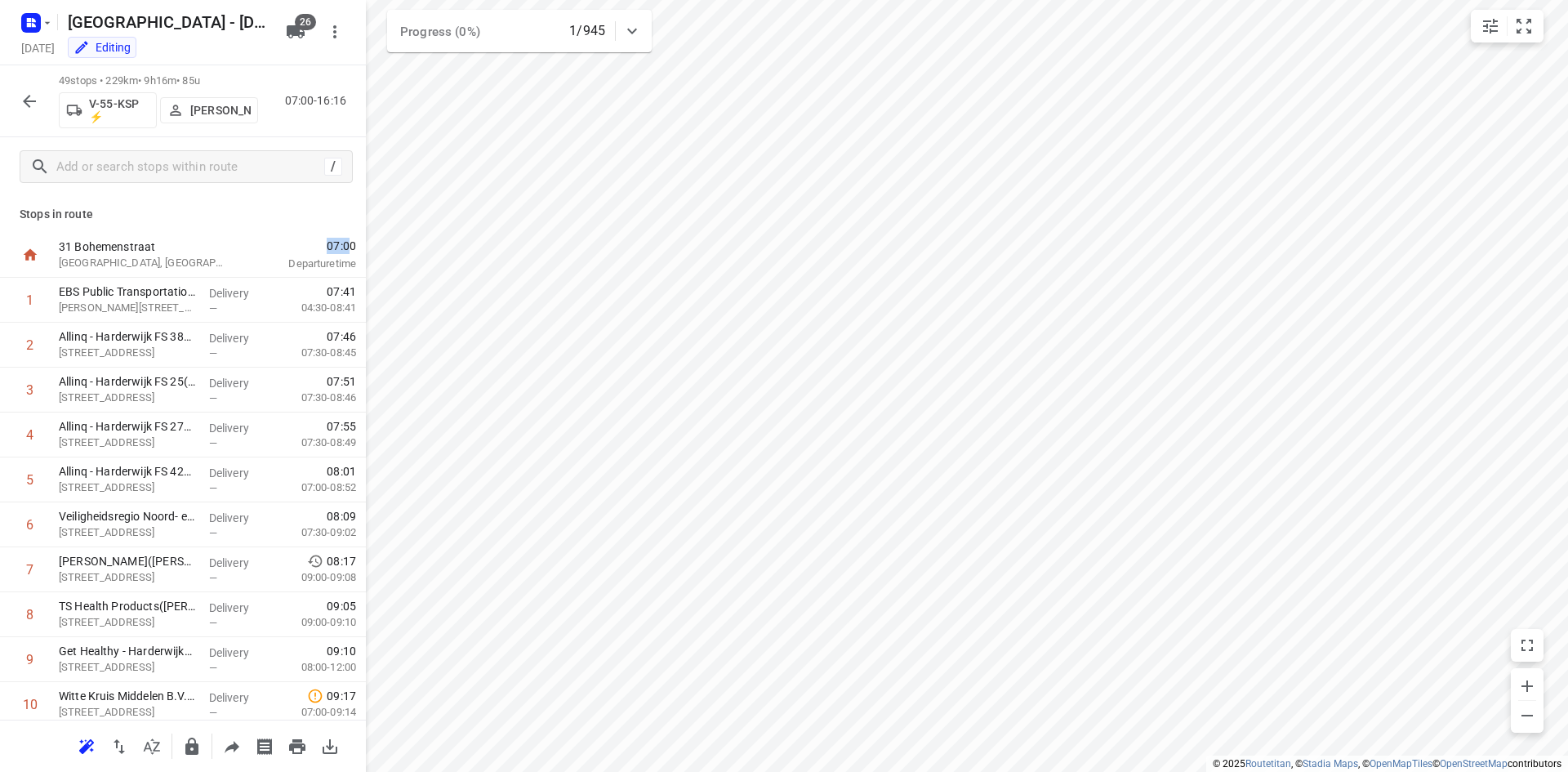
drag, startPoint x: 329, startPoint y: 247, endPoint x: 289, endPoint y: 250, distance: 40.1
click at [289, 250] on span "07:00" at bounding box center [302, 246] width 107 height 16
click at [306, 241] on span "07:00" at bounding box center [302, 246] width 107 height 16
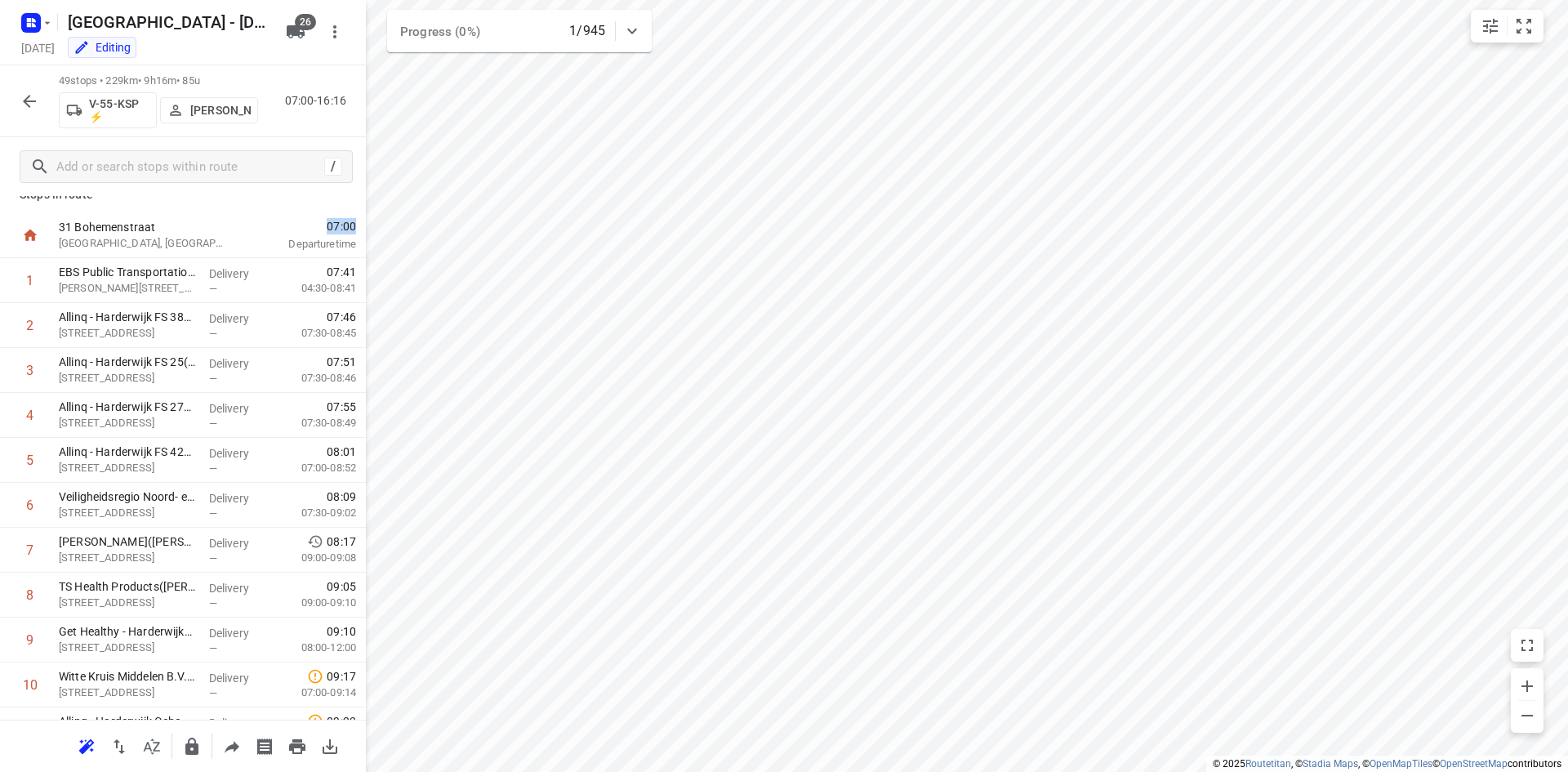
drag, startPoint x: 321, startPoint y: 229, endPoint x: 310, endPoint y: 231, distance: 11.2
click at [310, 231] on span "07:00" at bounding box center [302, 227] width 107 height 16
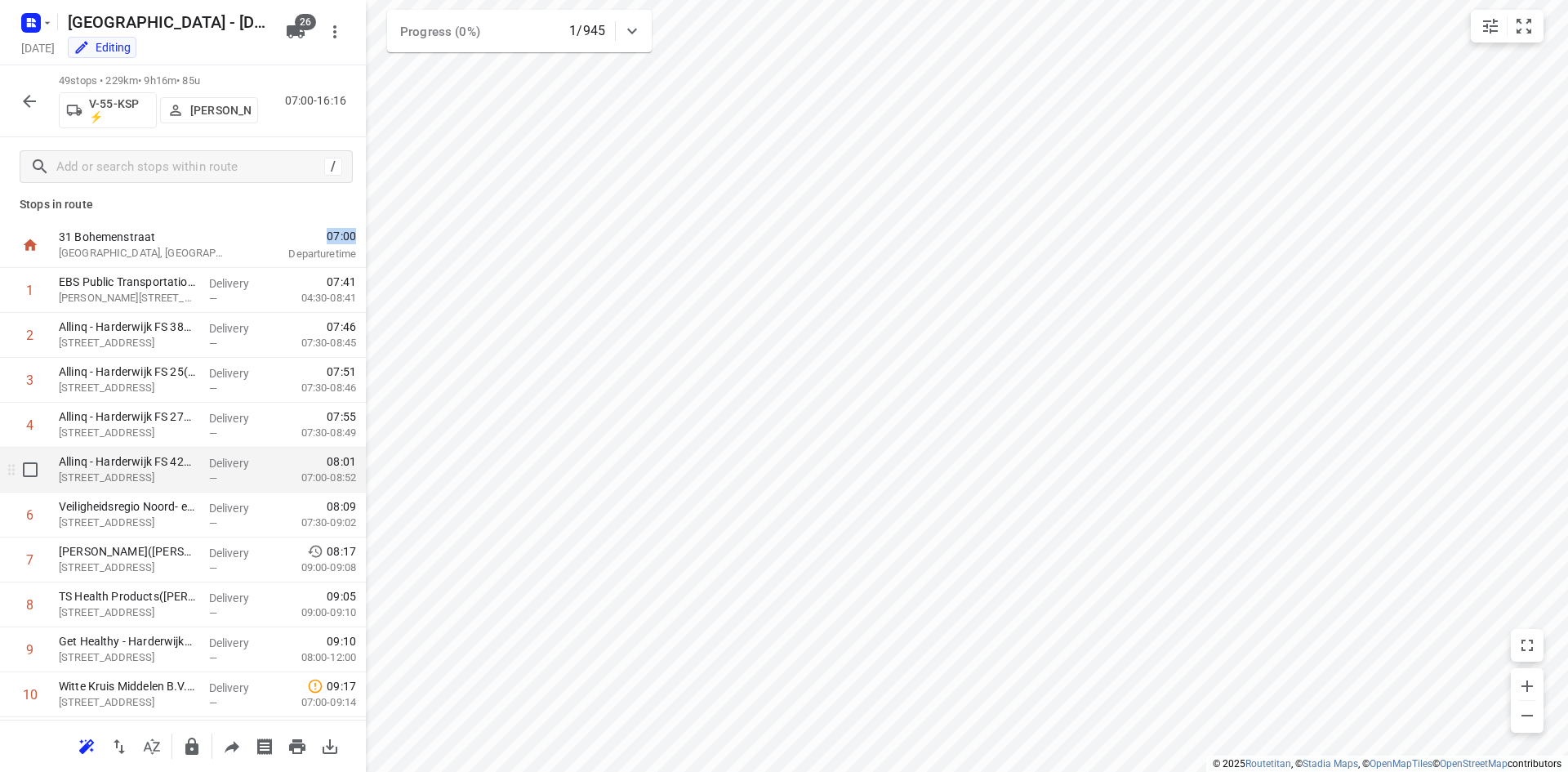
scroll to position [0, 0]
